Goal: Find specific page/section: Find specific page/section

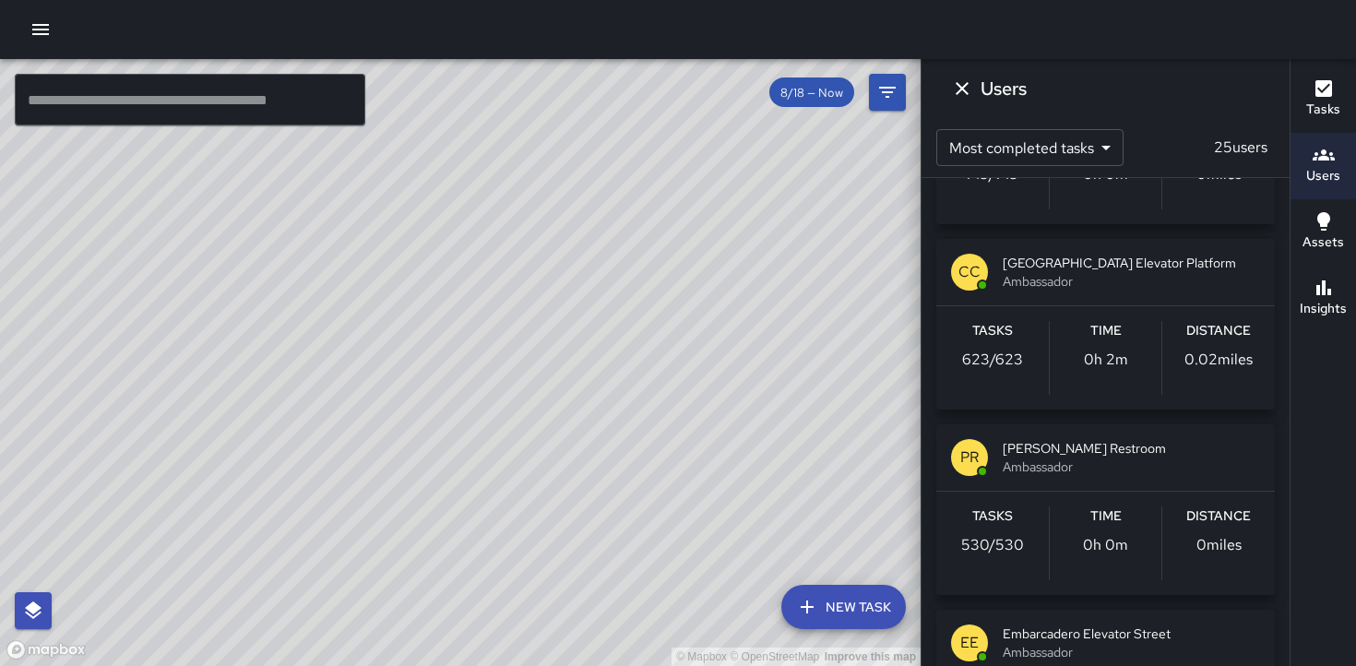
scroll to position [326, 0]
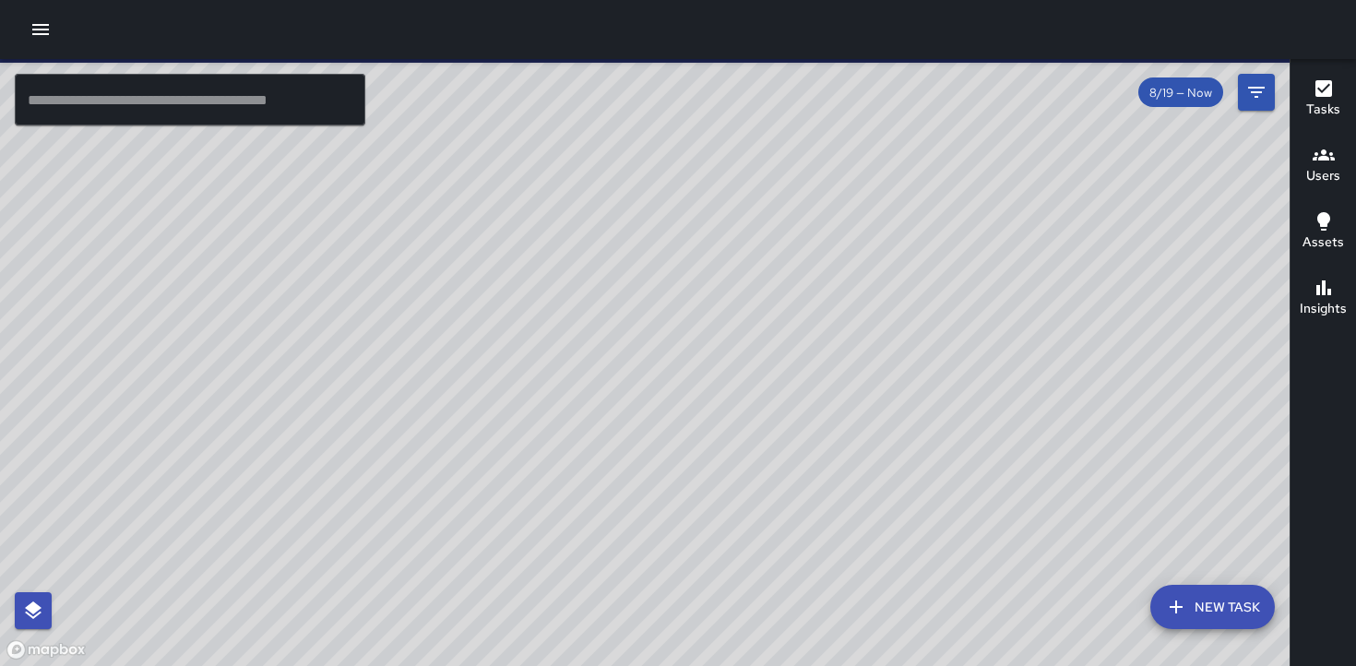
click at [1320, 173] on h6 "Users" at bounding box center [1324, 176] width 34 height 20
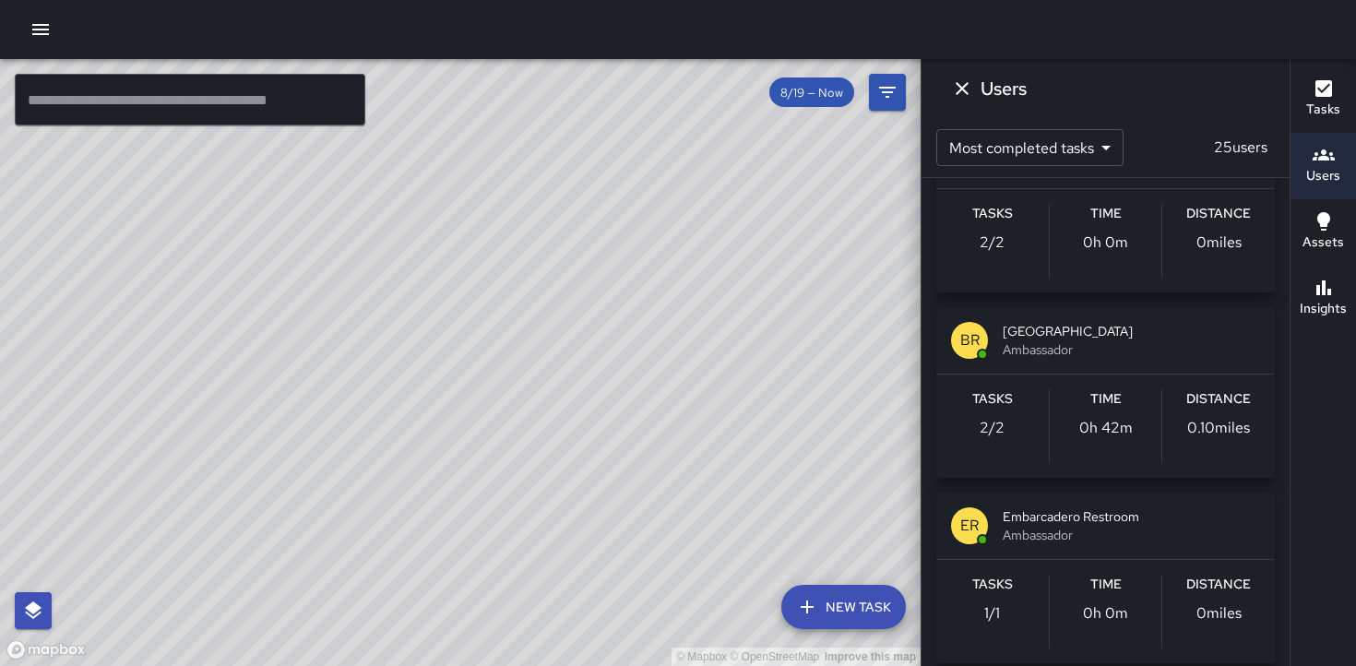
scroll to position [1369, 0]
